Goal: Obtain resource: Obtain resource

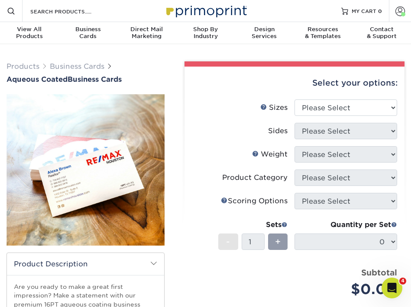
click at [205, 13] on img at bounding box center [205, 10] width 87 height 19
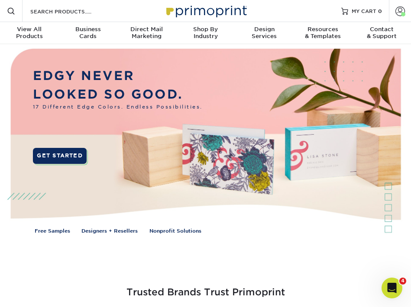
click at [388, 197] on img at bounding box center [205, 146] width 407 height 204
click at [387, 189] on img at bounding box center [205, 146] width 407 height 204
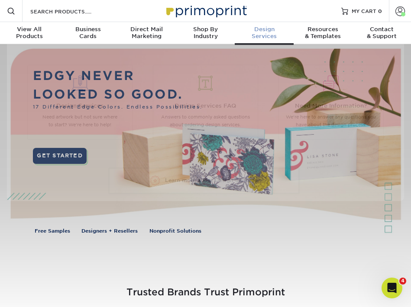
click at [272, 36] on div "Design Services" at bounding box center [264, 33] width 59 height 14
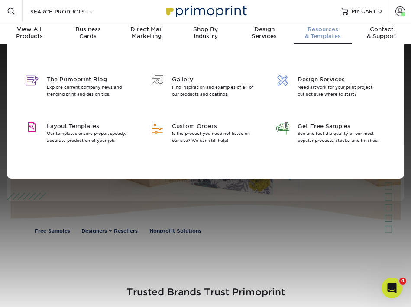
click at [324, 38] on div "Resources & Templates" at bounding box center [323, 33] width 59 height 14
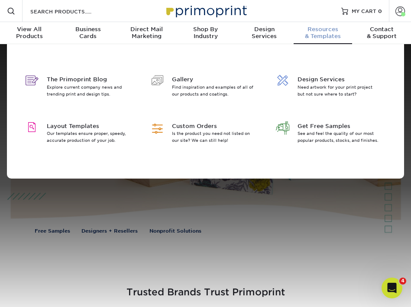
click at [324, 37] on div "Resources & Templates" at bounding box center [323, 33] width 59 height 14
click at [313, 124] on span "Get Free Samples" at bounding box center [338, 126] width 81 height 8
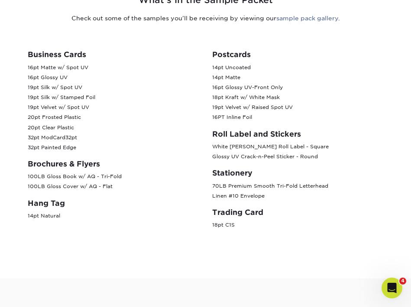
scroll to position [361, 0]
click at [291, 133] on h3 "Roll Label and Stickers" at bounding box center [298, 134] width 172 height 9
click at [282, 153] on p "White BOPP Roll Label - Square Glossy UV Crack-n-Peel Sticker - Round" at bounding box center [298, 152] width 172 height 20
drag, startPoint x: 303, startPoint y: 157, endPoint x: 308, endPoint y: 157, distance: 4.8
click at [304, 157] on p "White BOPP Roll Label - Square Glossy UV Crack-n-Peel Sticker - Round" at bounding box center [298, 152] width 172 height 20
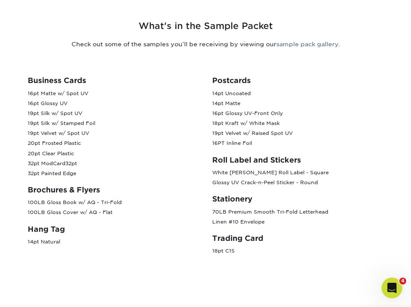
scroll to position [326, 0]
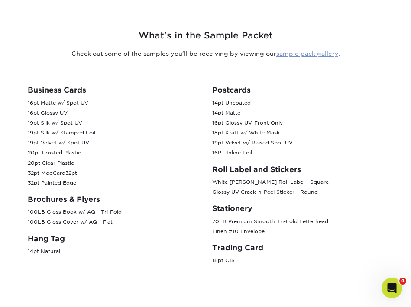
click at [329, 55] on link "sample pack gallery" at bounding box center [307, 53] width 62 height 7
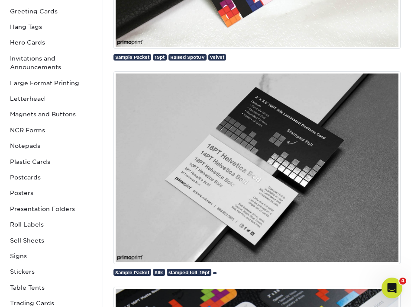
scroll to position [255, 0]
